Goal: Transaction & Acquisition: Purchase product/service

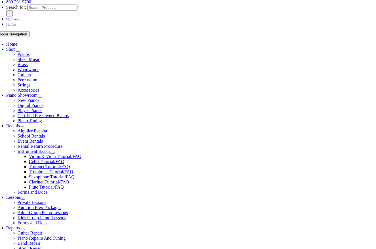
scroll to position [89, 0]
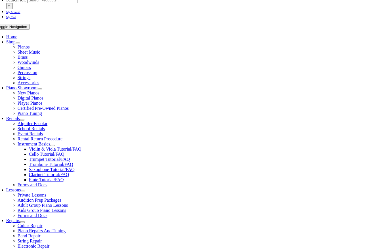
type input "Bradford"
drag, startPoint x: 72, startPoint y: 184, endPoint x: 79, endPoint y: 189, distance: 9.0
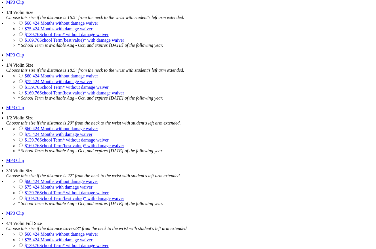
scroll to position [470, 0]
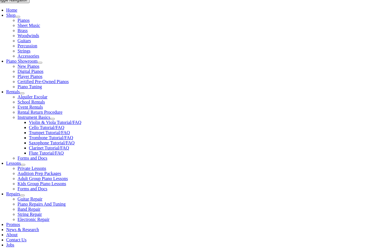
scroll to position [117, 0]
